Goal: Check status

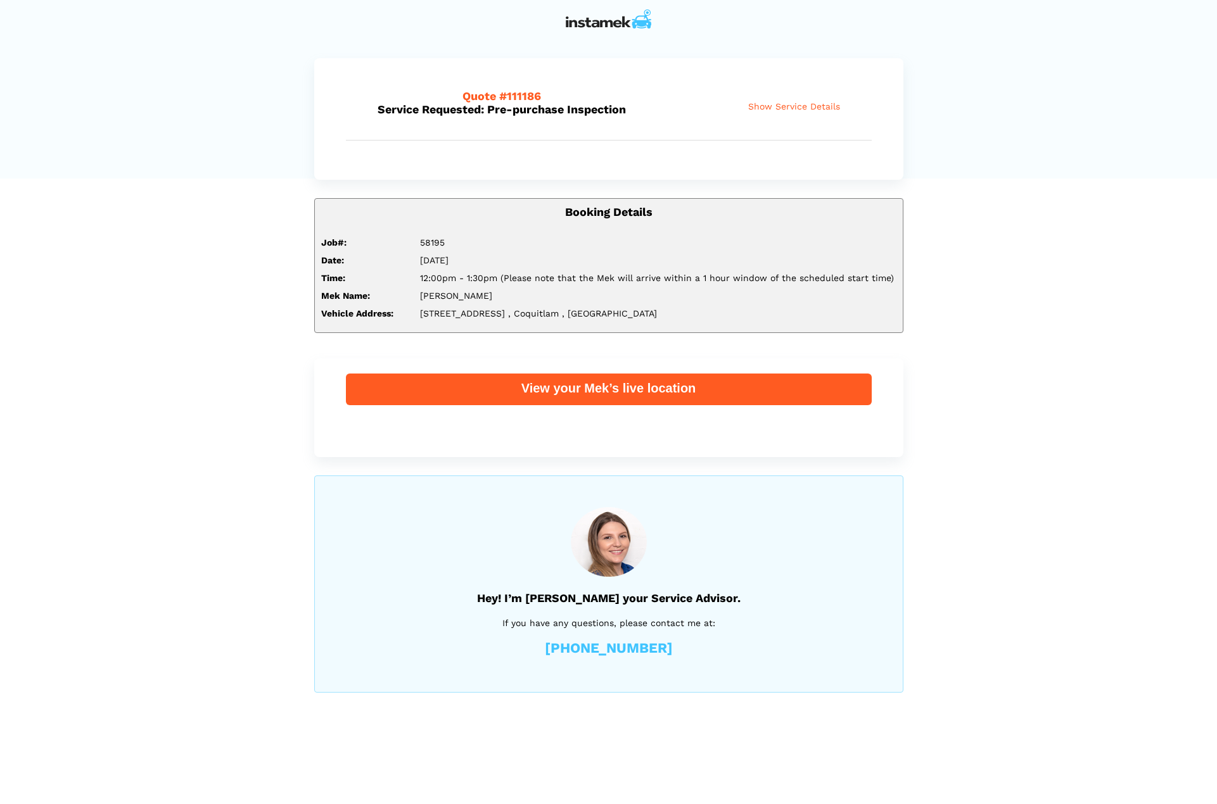
click at [783, 106] on span "Show Service Details" at bounding box center [794, 106] width 92 height 11
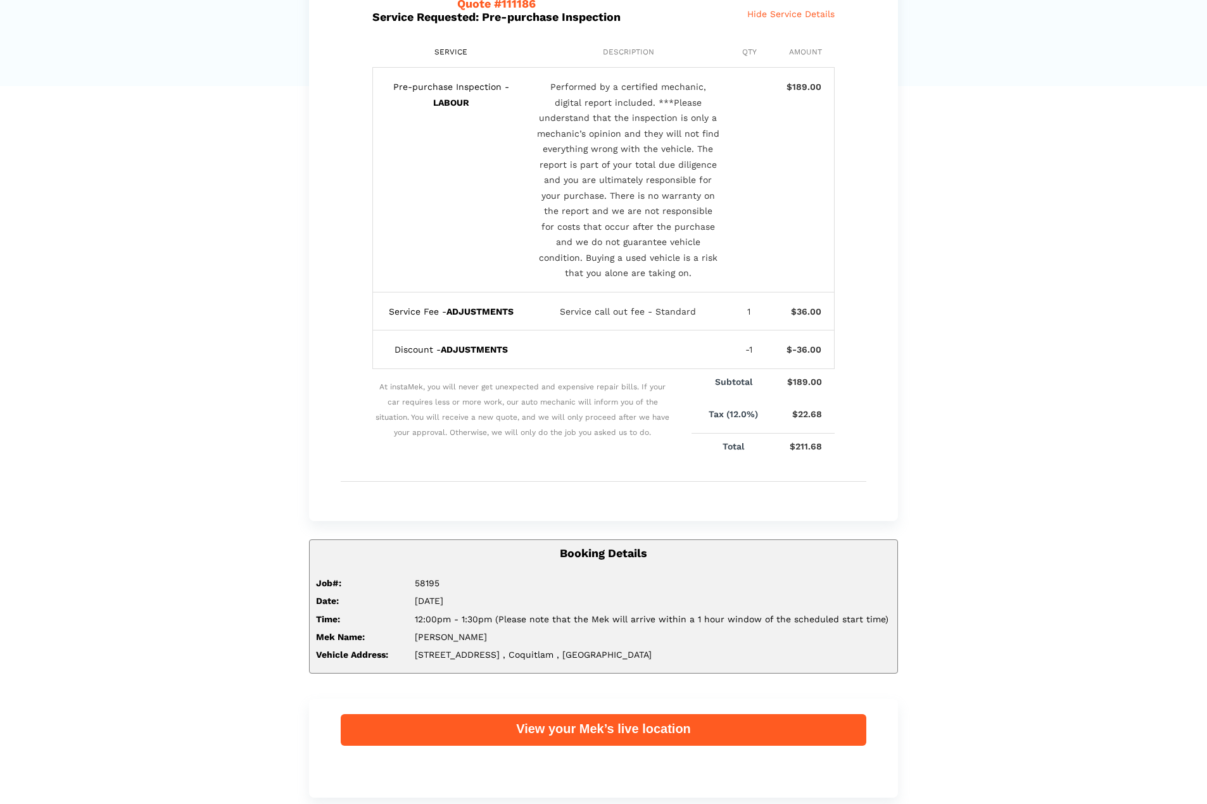
scroll to position [63, 0]
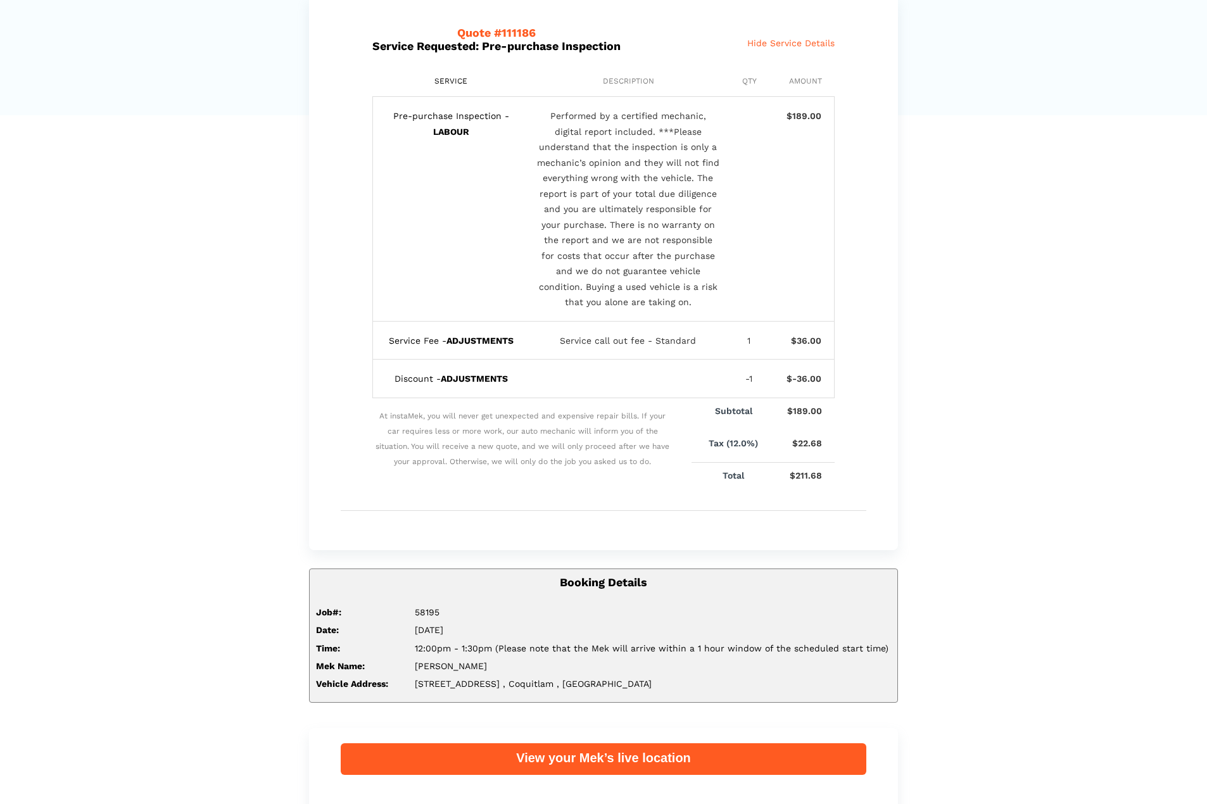
click at [614, 85] on div "Description" at bounding box center [628, 81] width 184 height 9
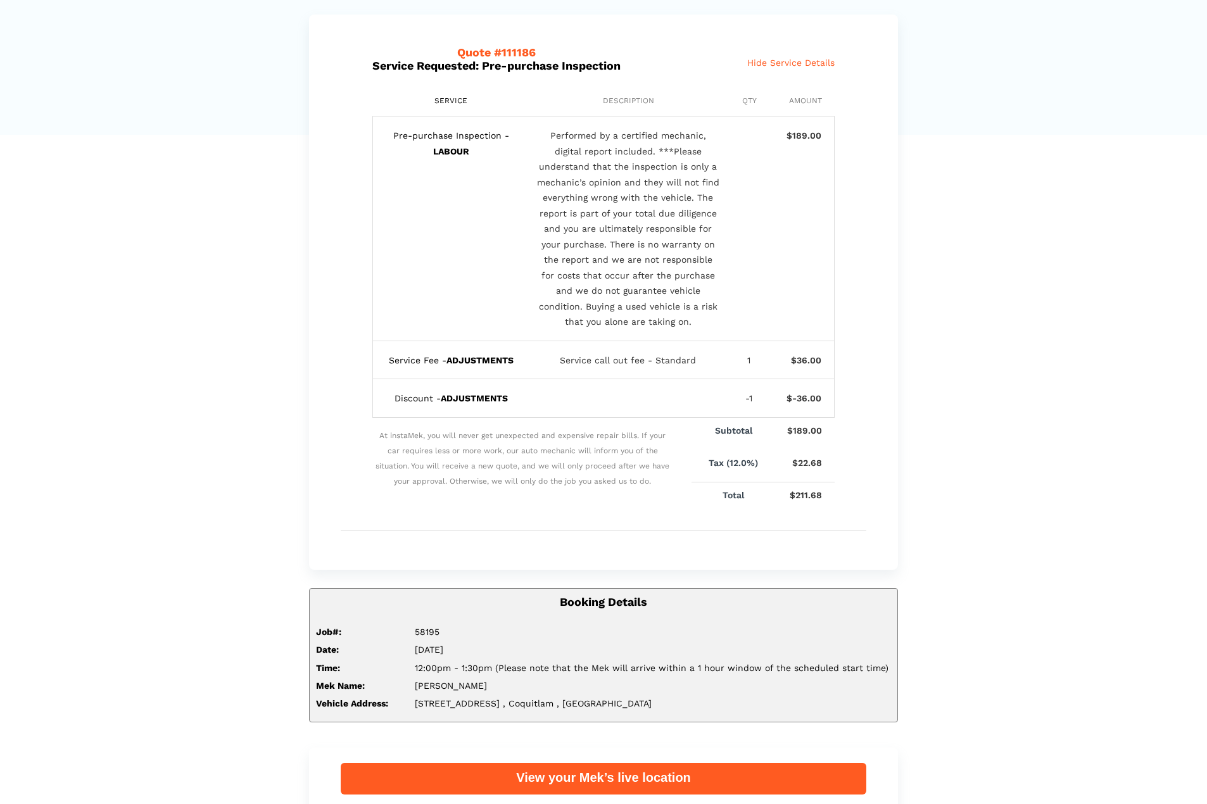
scroll to position [0, 0]
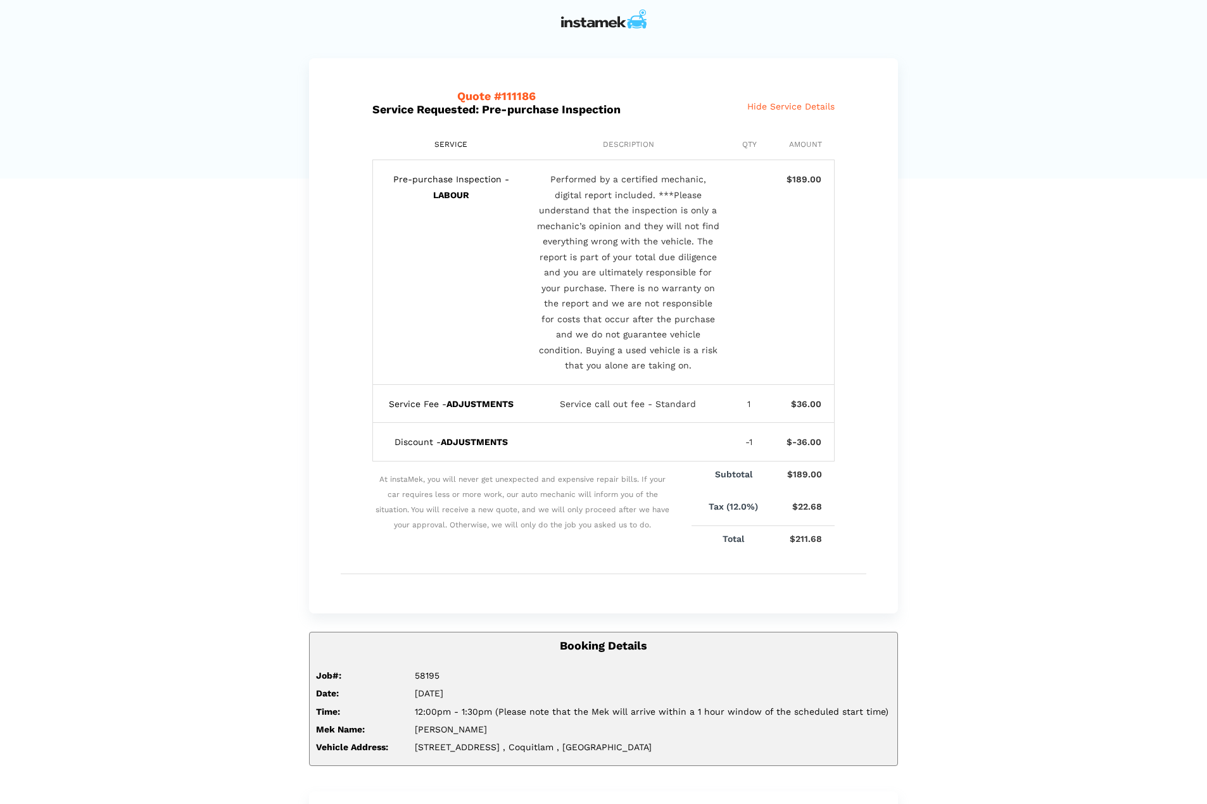
drag, startPoint x: 161, startPoint y: 365, endPoint x: 175, endPoint y: 338, distance: 30.6
click at [161, 365] on div "Quote #111186 Service Requested: Pre-purchase Inspection Show Service Details H…" at bounding box center [603, 592] width 1207 height 1068
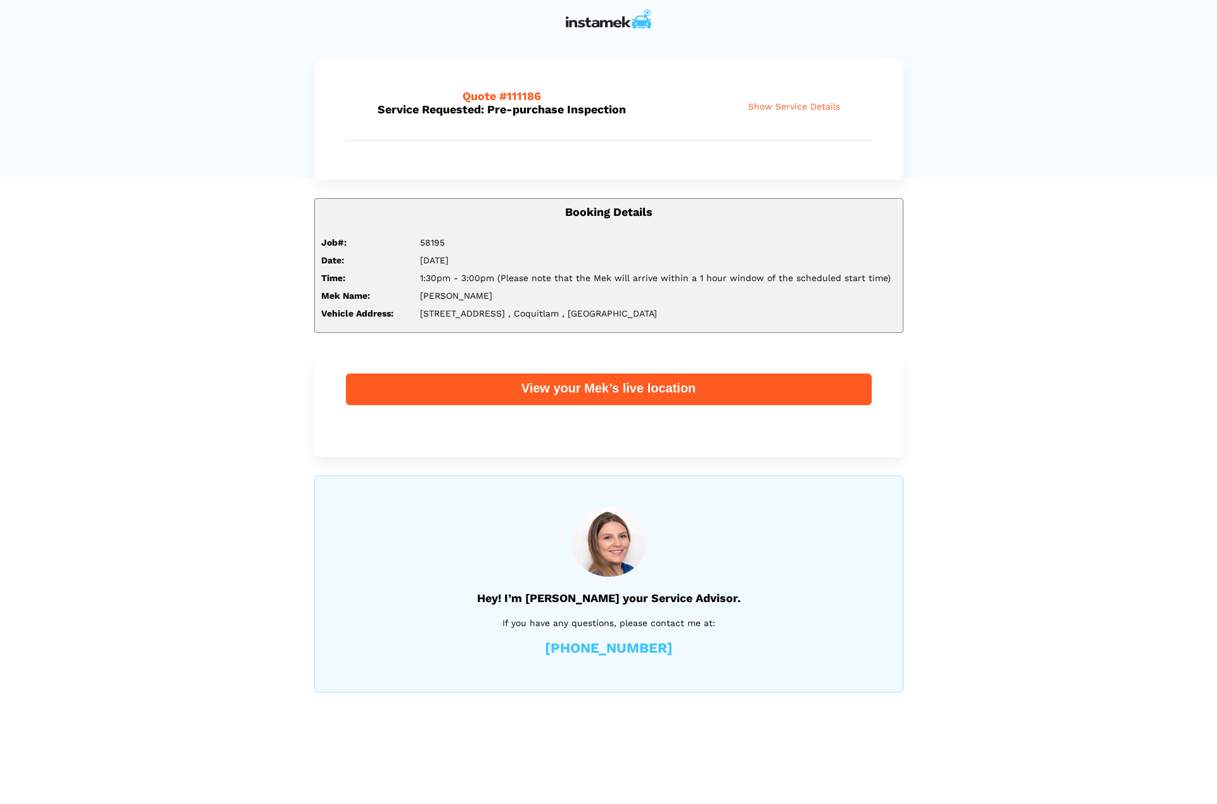
drag, startPoint x: 419, startPoint y: 313, endPoint x: 512, endPoint y: 319, distance: 92.6
click at [512, 319] on div "[STREET_ADDRESS]" at bounding box center [657, 313] width 495 height 11
copy span "[STREET_ADDRESS]"
